Goal: Complete application form

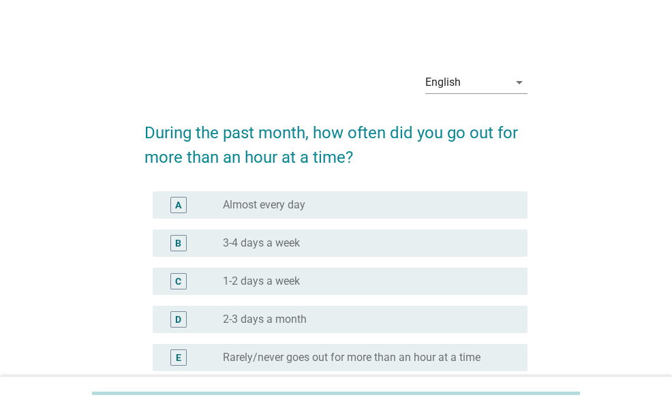
click at [356, 249] on div "radio_button_unchecked 3-4 days a week" at bounding box center [364, 243] width 283 height 14
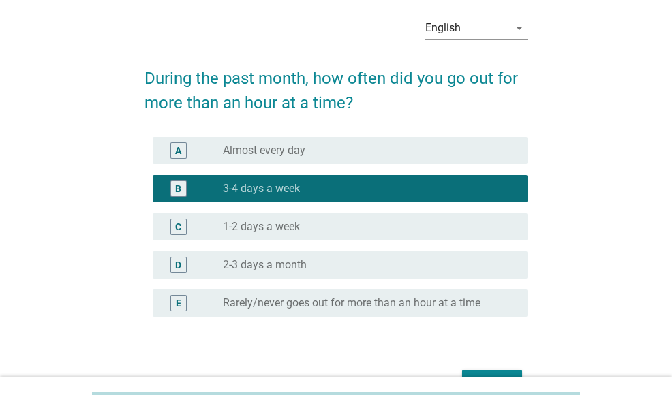
scroll to position [68, 0]
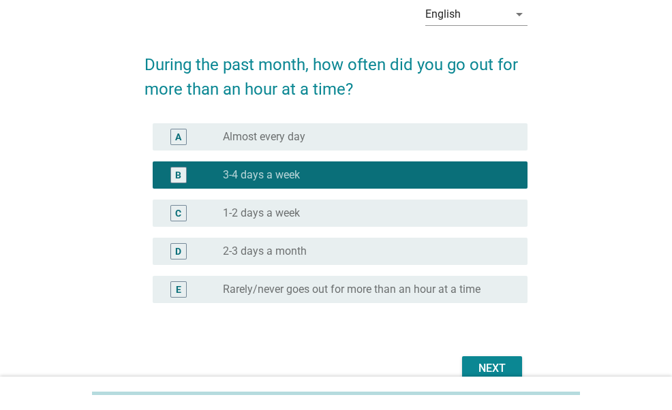
click at [425, 131] on div "radio_button_unchecked Almost every day" at bounding box center [364, 137] width 283 height 14
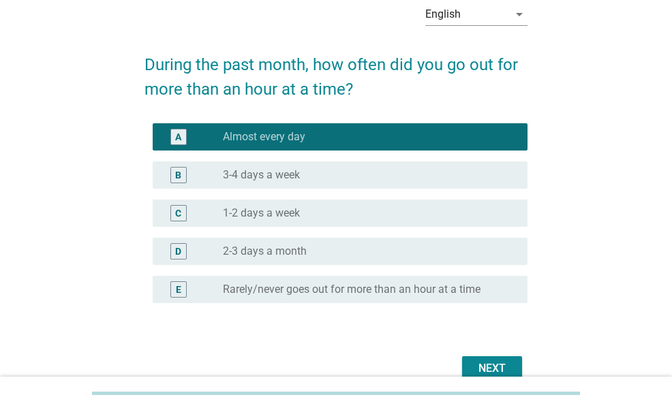
click at [474, 369] on div "Next" at bounding box center [492, 368] width 38 height 16
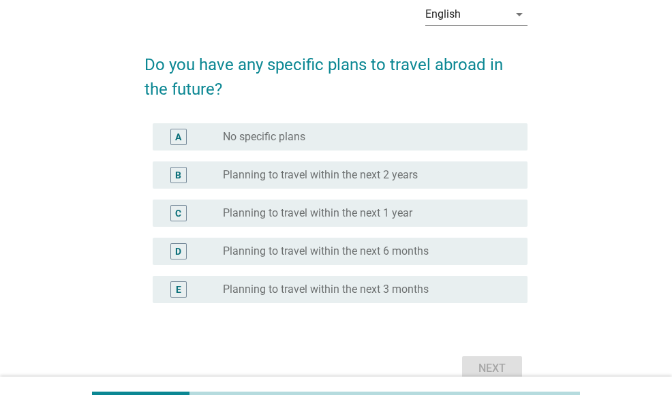
scroll to position [0, 0]
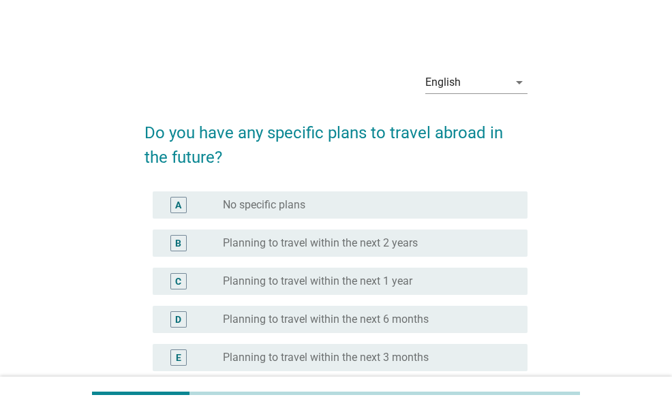
click at [409, 319] on label "Planning to travel within the next 6 months" at bounding box center [326, 320] width 206 height 14
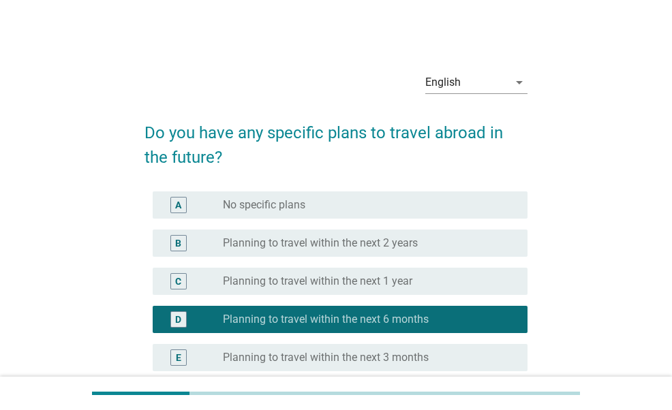
scroll to position [136, 0]
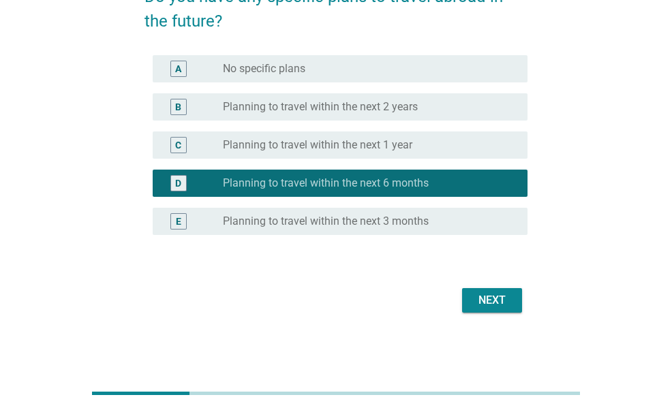
click at [484, 303] on div "Next" at bounding box center [492, 300] width 38 height 16
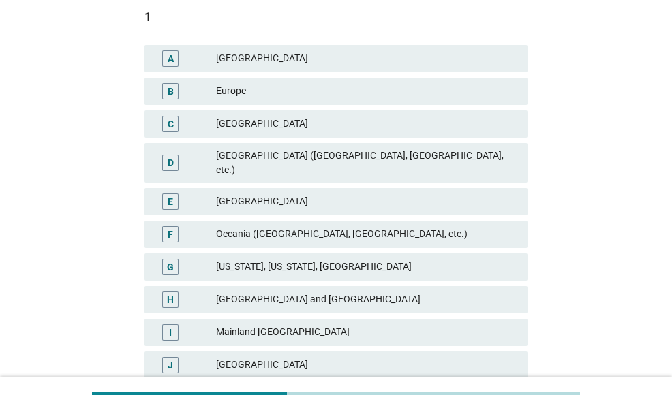
scroll to position [204, 0]
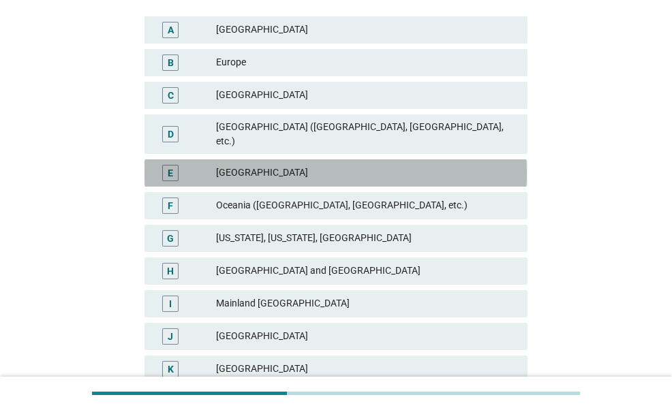
click at [264, 165] on div "[GEOGRAPHIC_DATA]" at bounding box center [366, 173] width 300 height 16
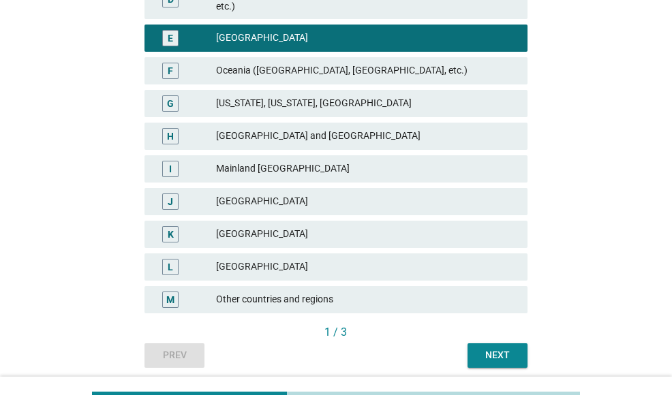
scroll to position [378, 0]
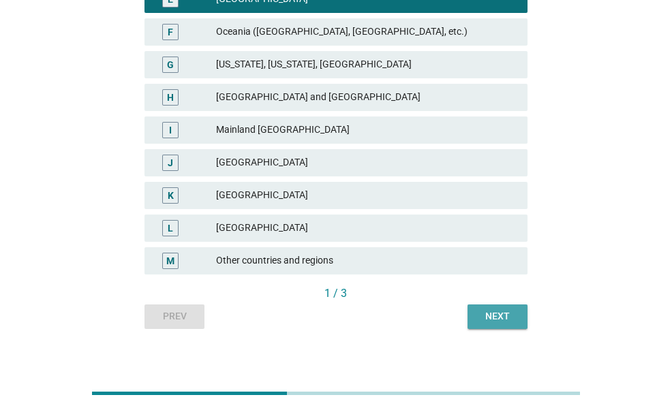
click at [473, 314] on button "Next" at bounding box center [497, 316] width 60 height 25
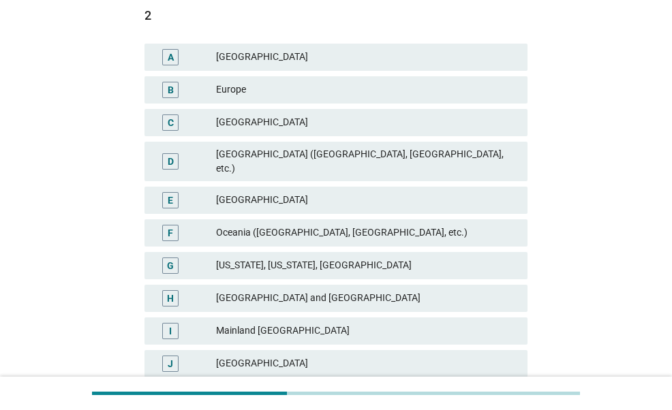
scroll to position [204, 0]
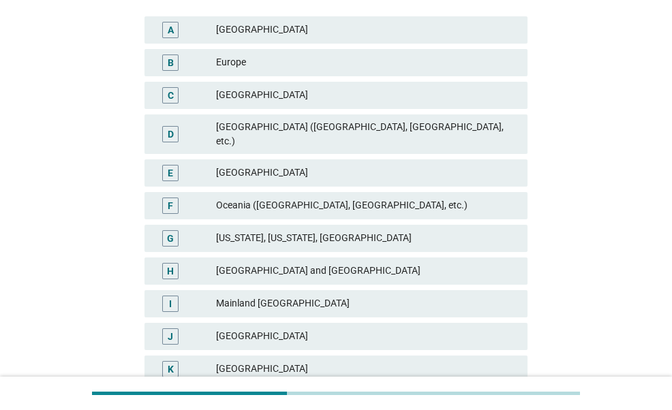
click at [356, 230] on div "[US_STATE], [US_STATE], [GEOGRAPHIC_DATA]" at bounding box center [366, 238] width 300 height 16
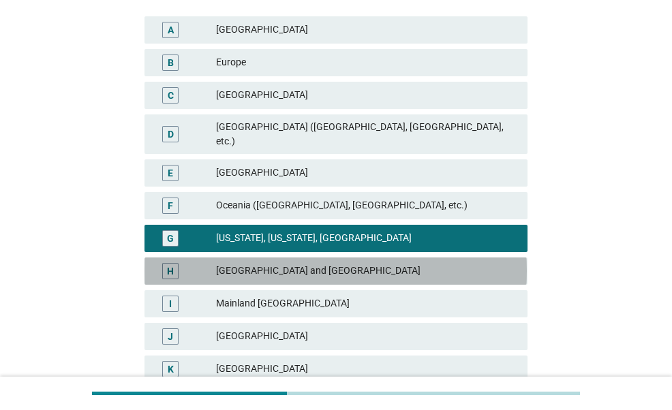
click at [343, 263] on div "[GEOGRAPHIC_DATA] and [GEOGRAPHIC_DATA]" at bounding box center [366, 271] width 300 height 16
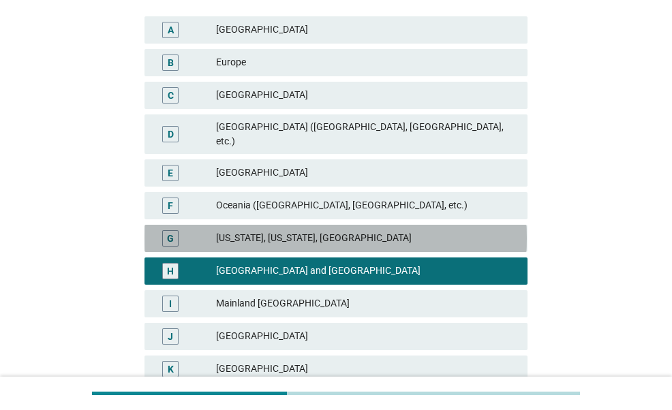
click at [371, 230] on div "[US_STATE], [US_STATE], [GEOGRAPHIC_DATA]" at bounding box center [366, 238] width 300 height 16
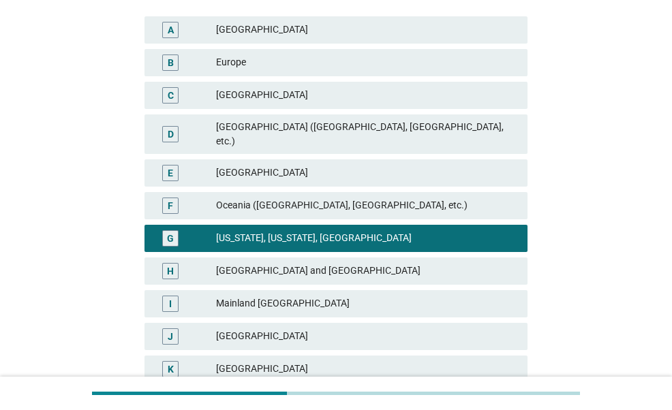
click at [358, 257] on div "H [GEOGRAPHIC_DATA] and [GEOGRAPHIC_DATA]" at bounding box center [335, 270] width 382 height 27
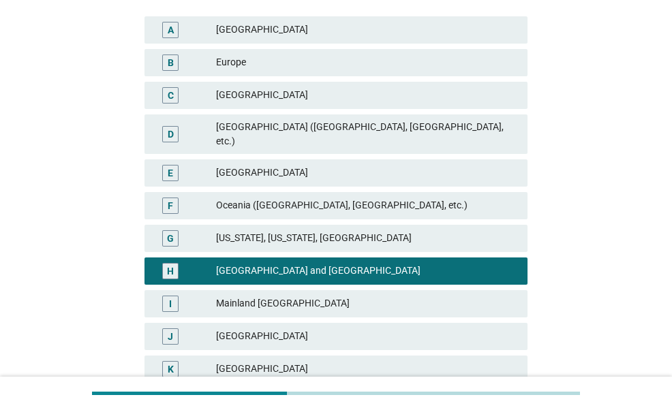
scroll to position [378, 0]
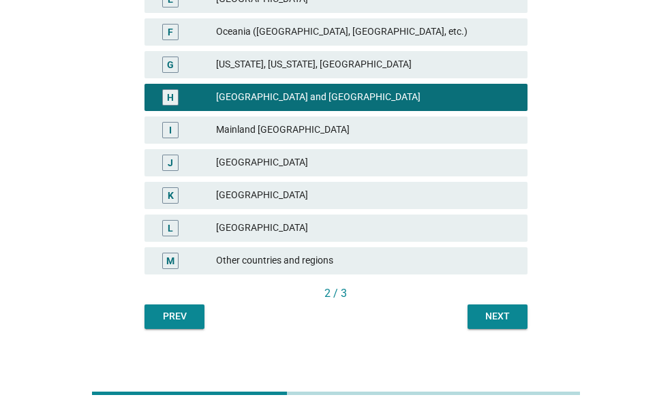
click at [520, 304] on button "Next" at bounding box center [497, 316] width 60 height 25
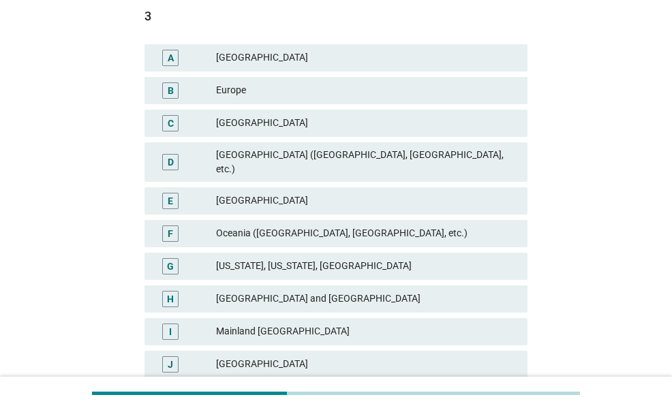
scroll to position [272, 0]
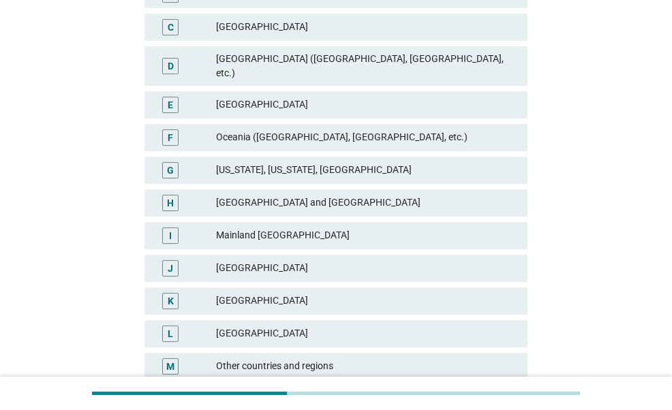
click at [279, 326] on div "[GEOGRAPHIC_DATA]" at bounding box center [366, 334] width 300 height 16
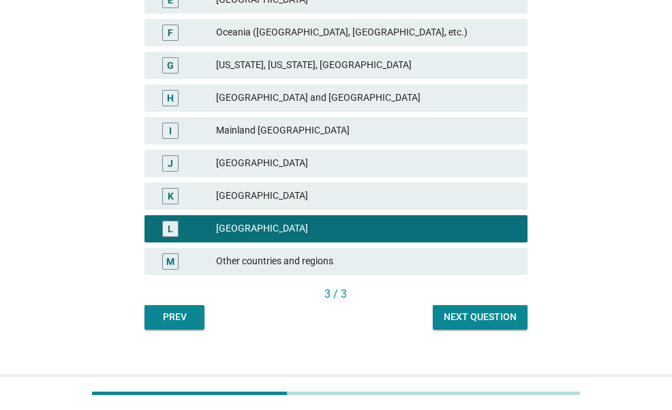
scroll to position [378, 0]
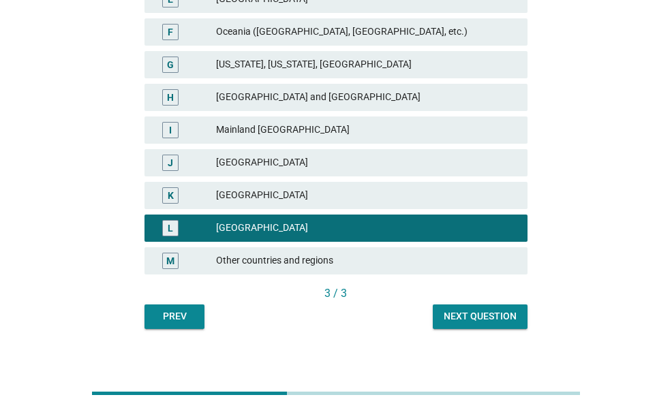
click at [478, 319] on div "English arrow_drop_down Please select up to three countries or regions you woul…" at bounding box center [336, 6] width 404 height 668
click at [481, 309] on div "Next question" at bounding box center [479, 316] width 73 height 14
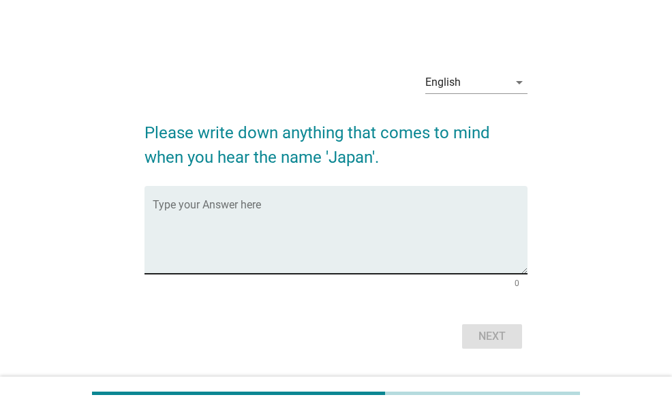
click at [373, 240] on textarea "Type your Answer here" at bounding box center [340, 238] width 374 height 72
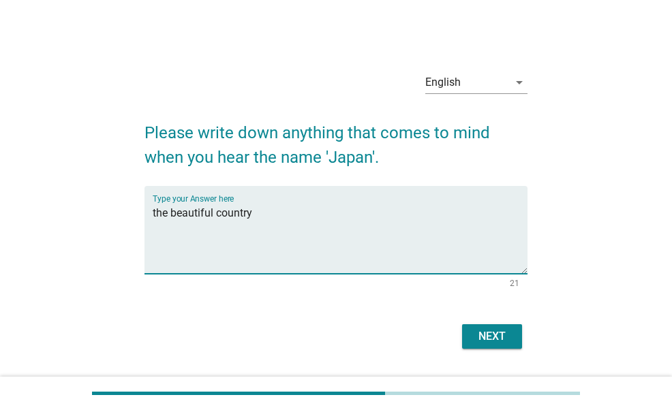
type textarea "the beautiful country"
click at [471, 322] on div "Next" at bounding box center [335, 336] width 382 height 33
click at [481, 332] on div "Next" at bounding box center [492, 336] width 38 height 16
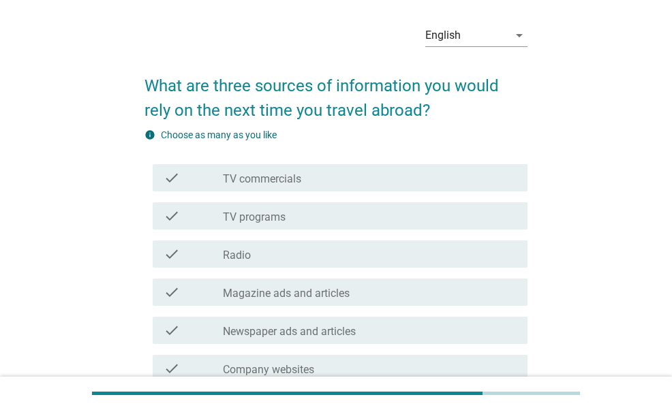
scroll to position [68, 0]
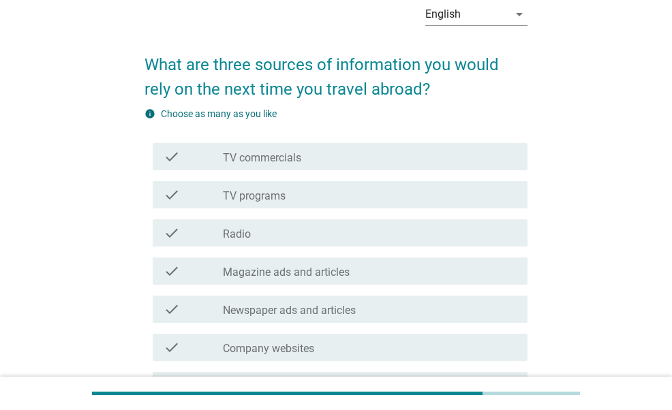
click at [429, 188] on div "check_box_outline_blank TV programs" at bounding box center [370, 195] width 294 height 16
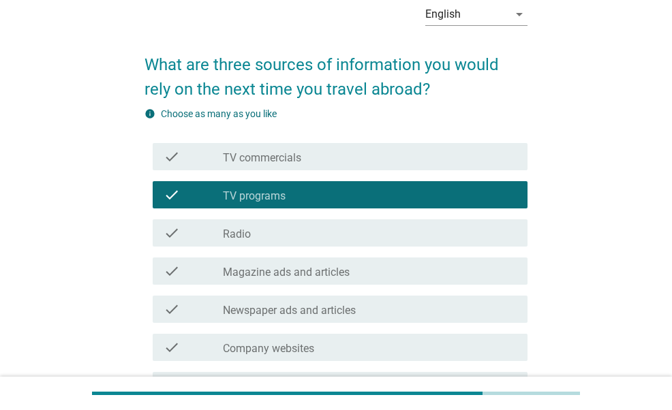
click at [388, 346] on div "check_box_outline_blank Company websites" at bounding box center [370, 347] width 294 height 16
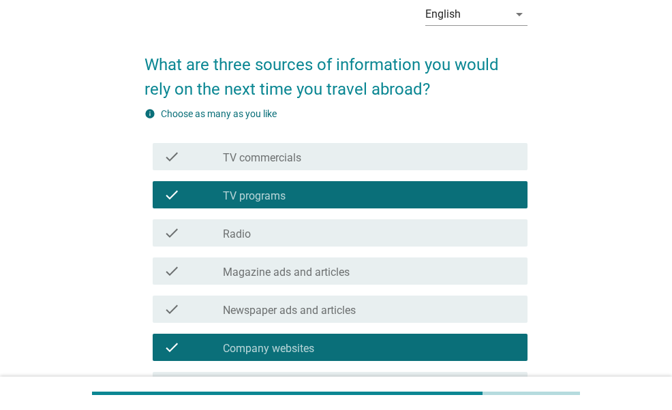
click at [403, 315] on div "check_box_outline_blank Newspaper ads and articles" at bounding box center [370, 309] width 294 height 16
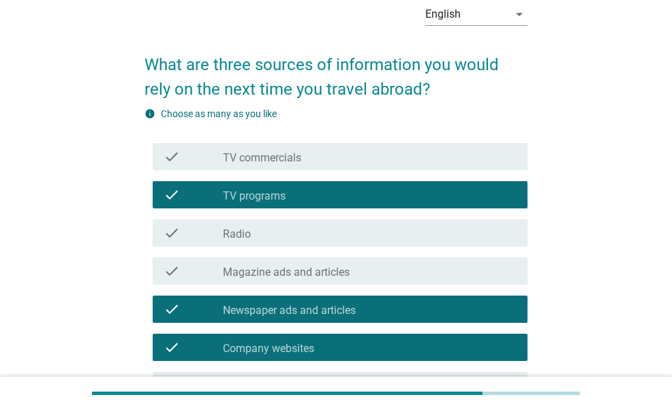
click at [428, 275] on div "check_box_outline_blank Magazine ads and articles" at bounding box center [370, 271] width 294 height 16
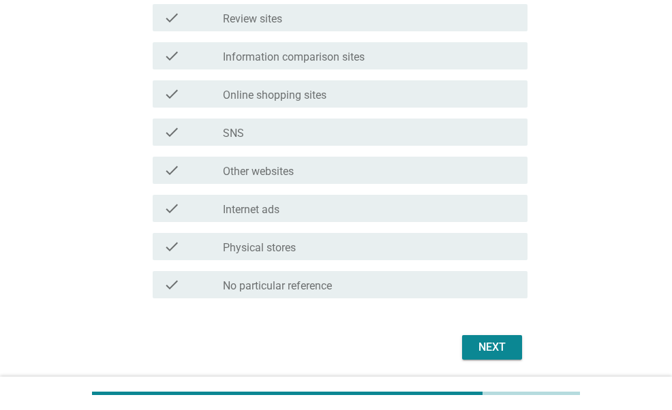
scroll to position [477, 0]
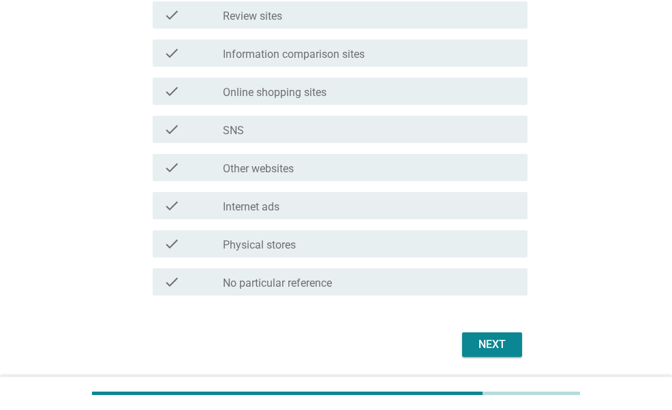
click at [346, 140] on div "check check_box_outline_blank SNS" at bounding box center [340, 129] width 374 height 27
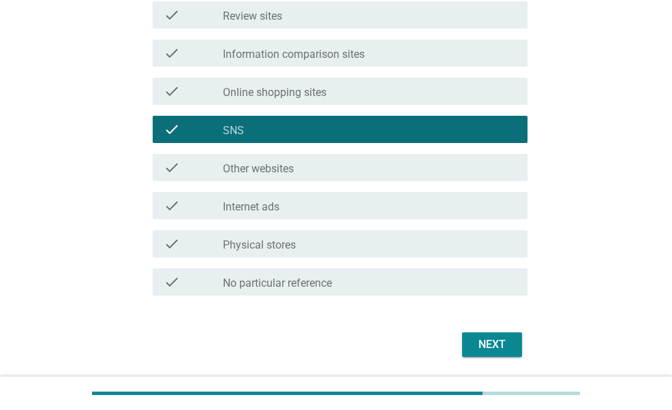
click at [431, 104] on div "check check_box_outline_blank Online shopping sites" at bounding box center [335, 91] width 382 height 38
click at [402, 69] on div "check check_box_outline_blank Information comparison sites" at bounding box center [335, 53] width 382 height 38
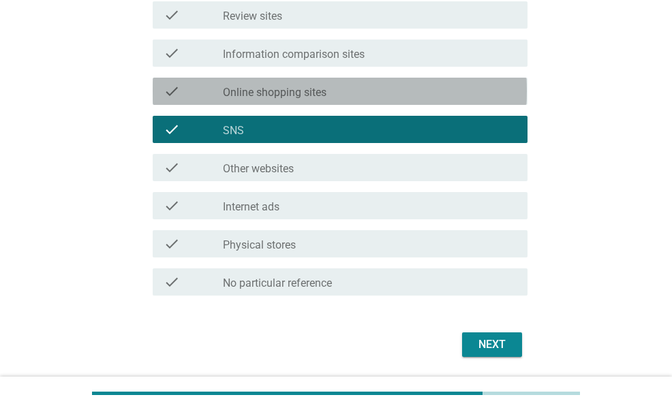
click at [389, 91] on div "check_box_outline_blank Online shopping sites" at bounding box center [370, 91] width 294 height 16
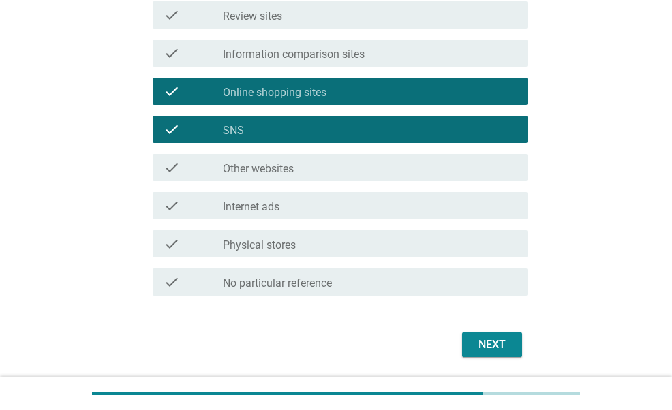
click at [497, 341] on div "Next" at bounding box center [492, 345] width 38 height 16
